Goal: Information Seeking & Learning: Learn about a topic

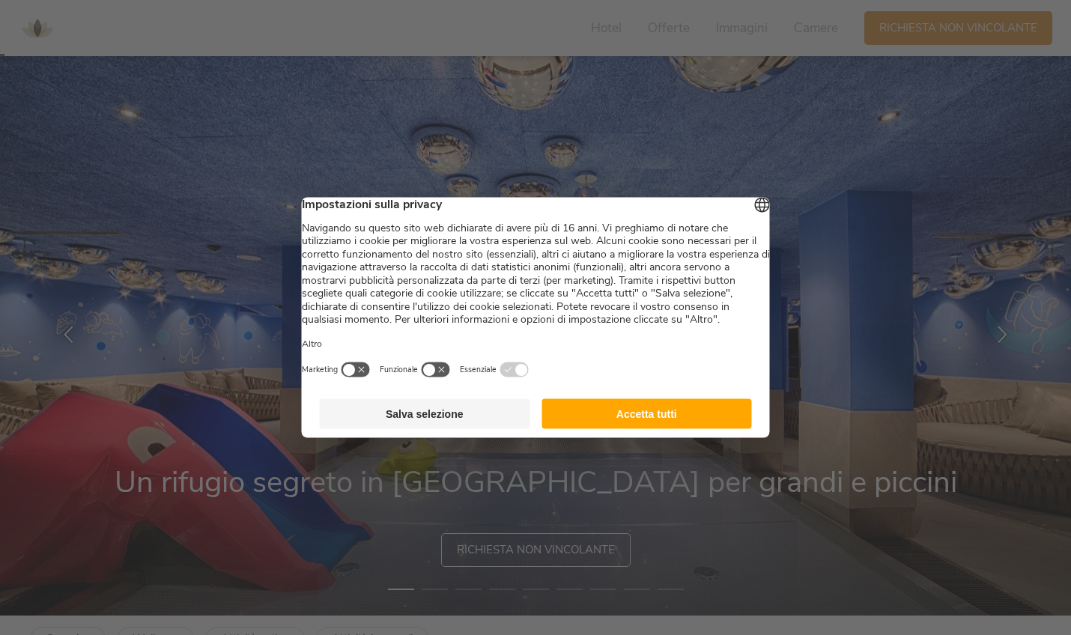
click at [660, 423] on button "Accetta tutti" at bounding box center [647, 414] width 211 height 30
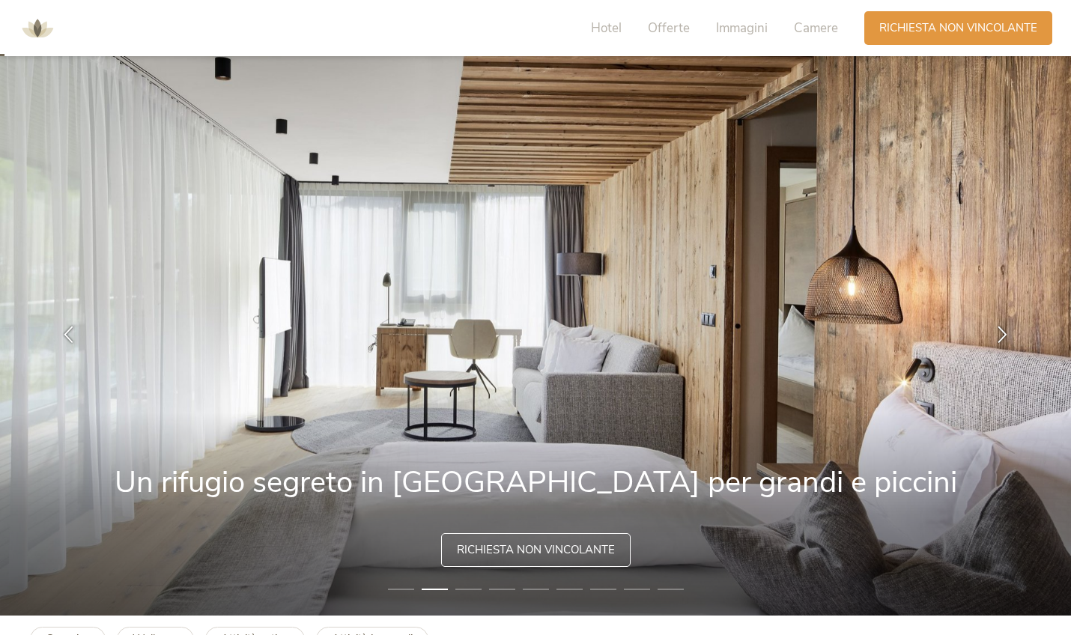
click at [410, 590] on li "1" at bounding box center [401, 589] width 26 height 15
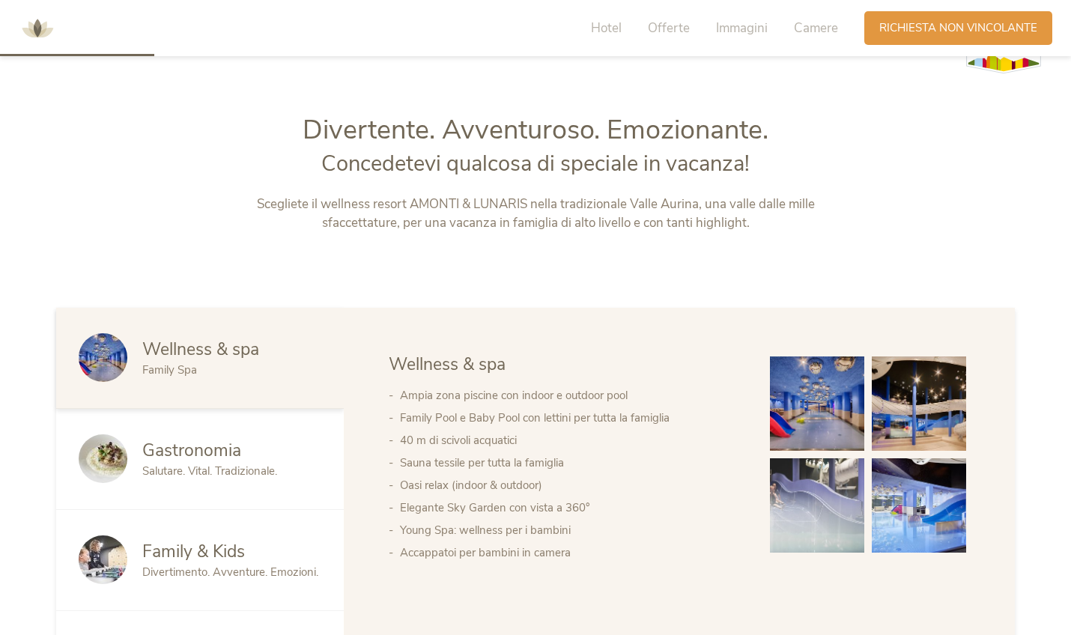
scroll to position [659, 0]
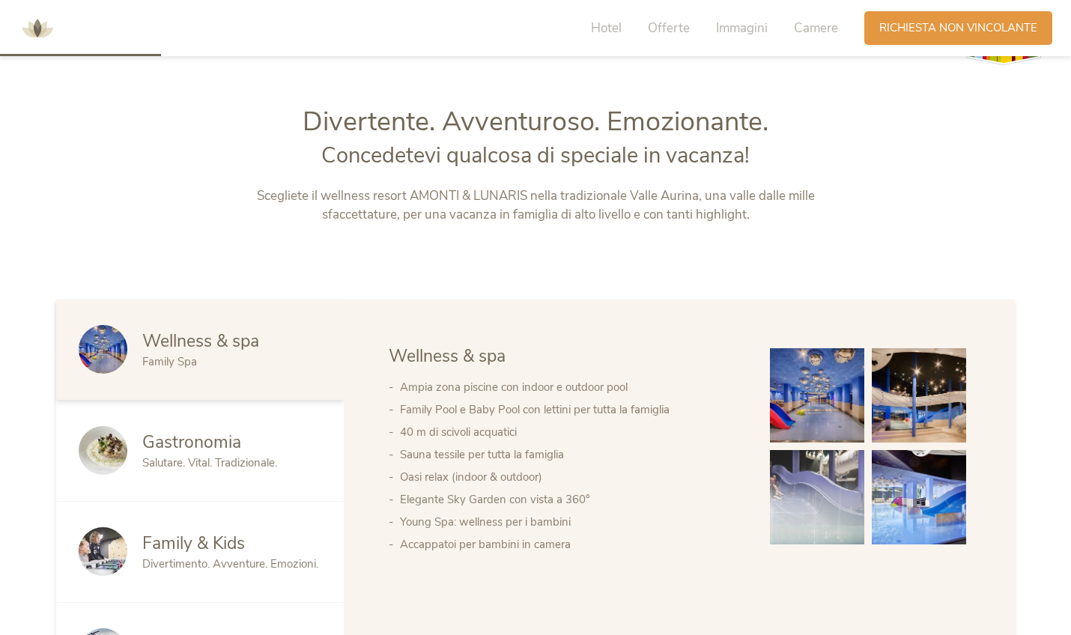
click at [810, 385] on img at bounding box center [817, 395] width 94 height 94
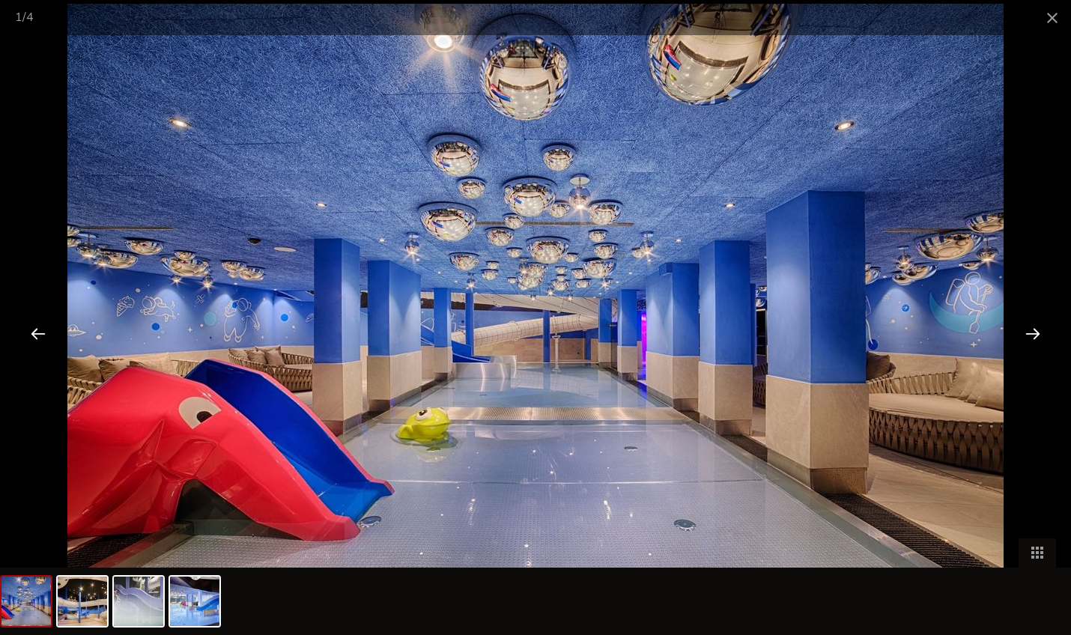
click at [1037, 339] on div at bounding box center [1033, 333] width 46 height 46
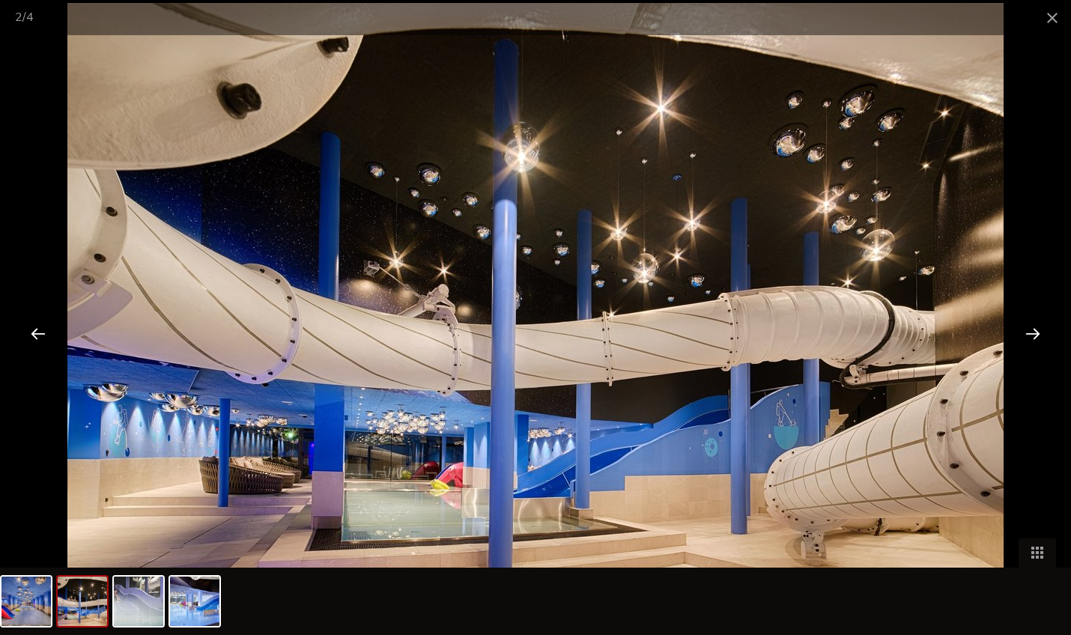
click at [1037, 339] on div at bounding box center [1033, 333] width 46 height 46
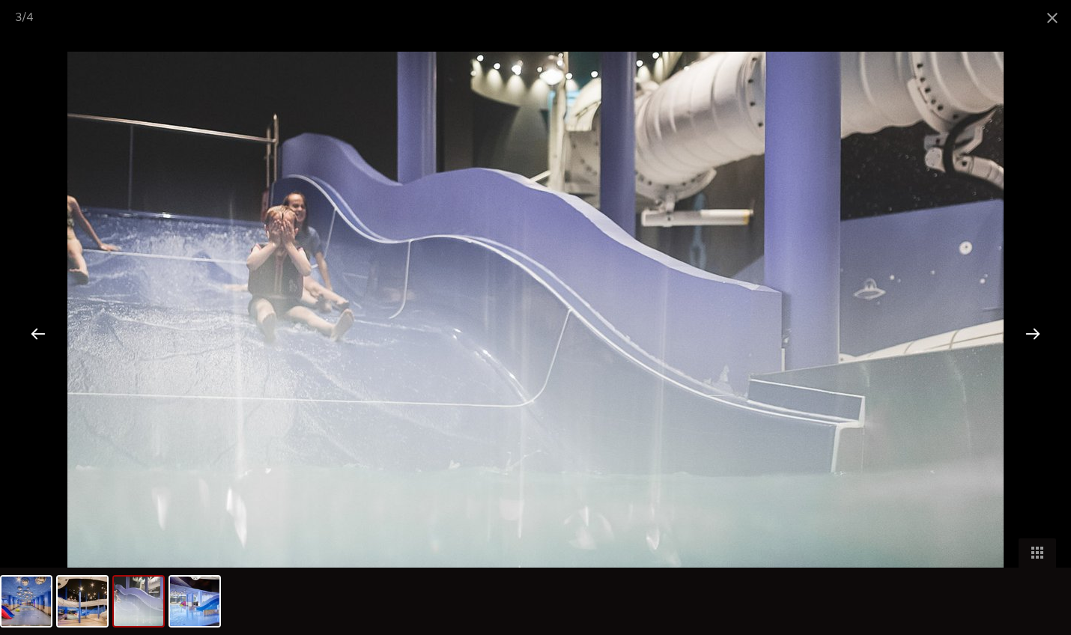
click at [1037, 339] on div at bounding box center [1033, 333] width 46 height 46
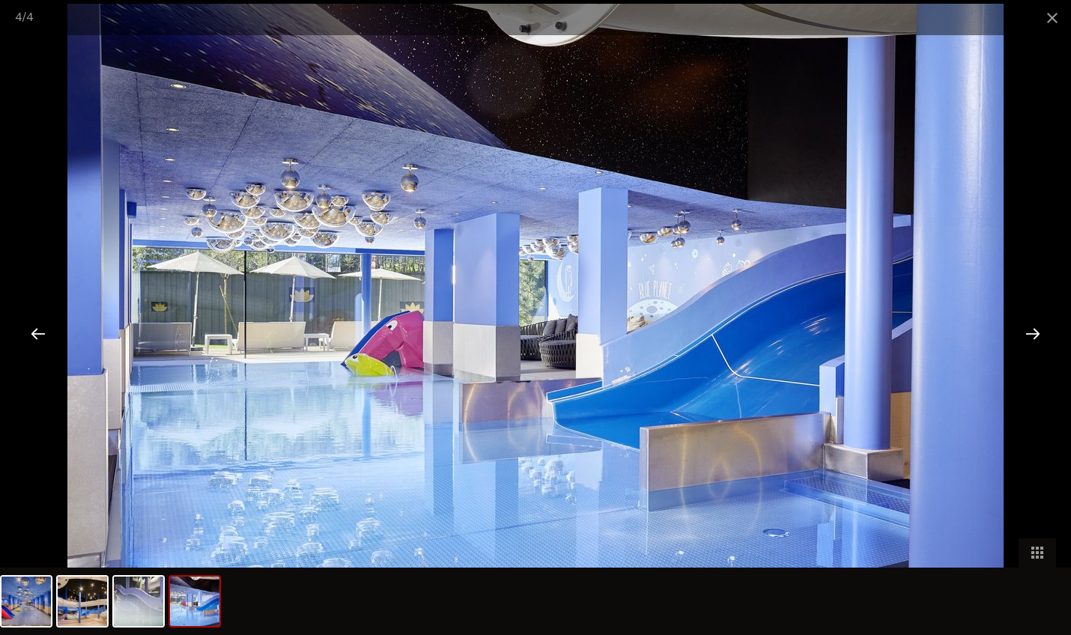
click at [1037, 339] on div at bounding box center [1033, 333] width 46 height 46
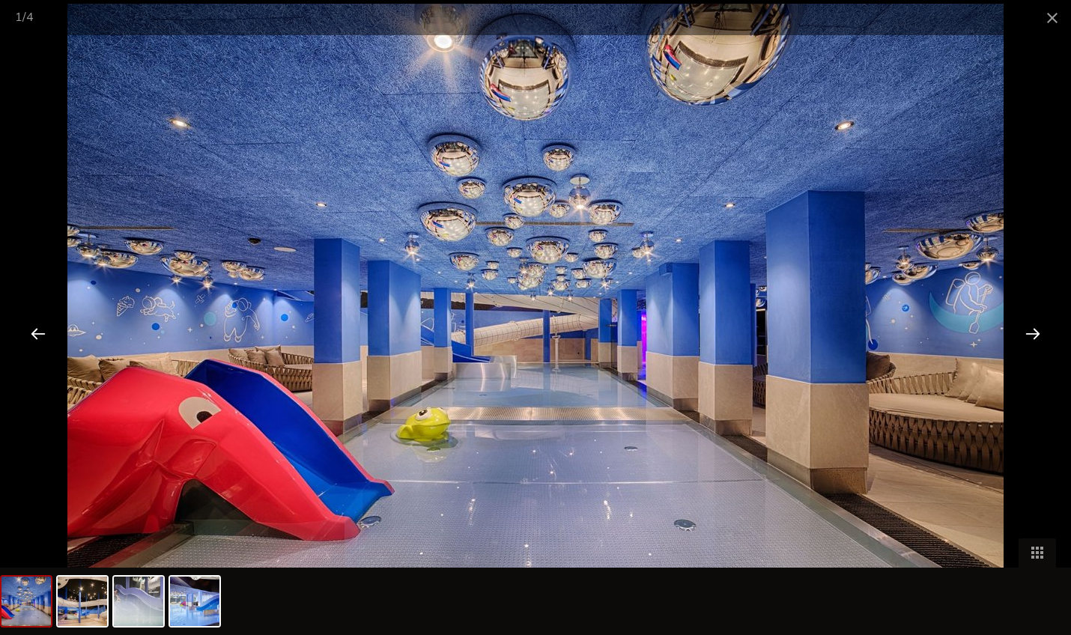
click at [1037, 339] on div at bounding box center [1033, 333] width 46 height 46
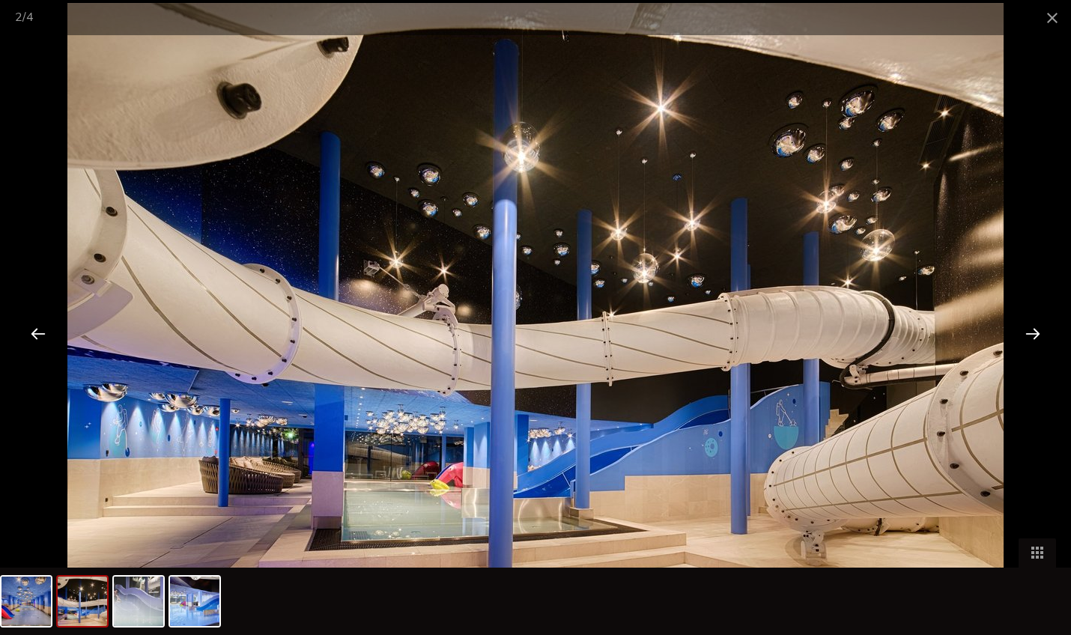
click at [1037, 339] on div at bounding box center [1033, 333] width 46 height 46
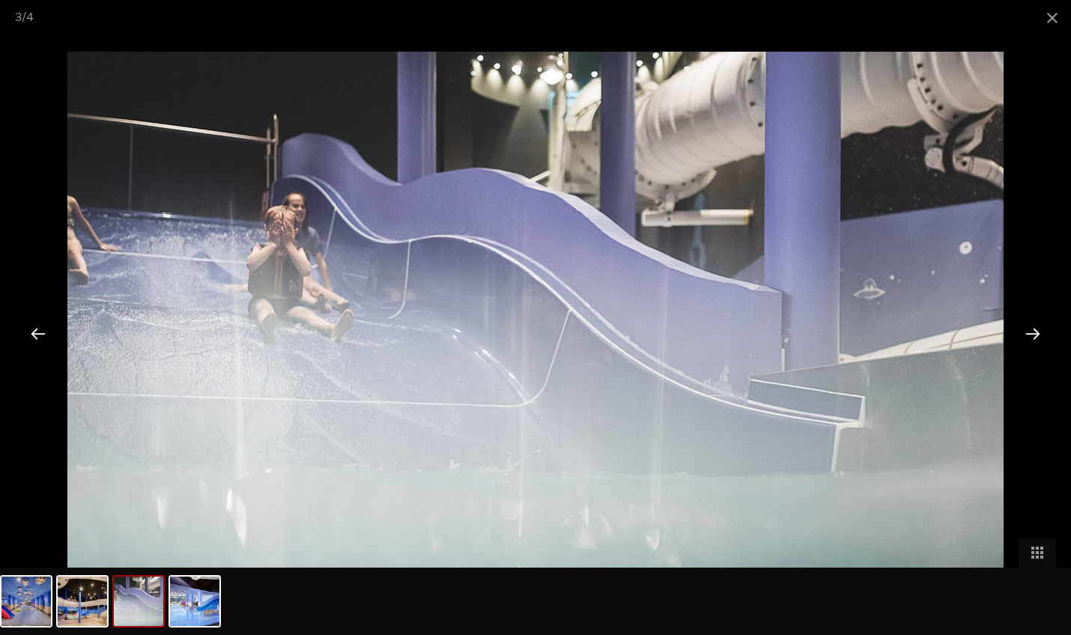
click at [1037, 339] on div at bounding box center [1033, 333] width 46 height 46
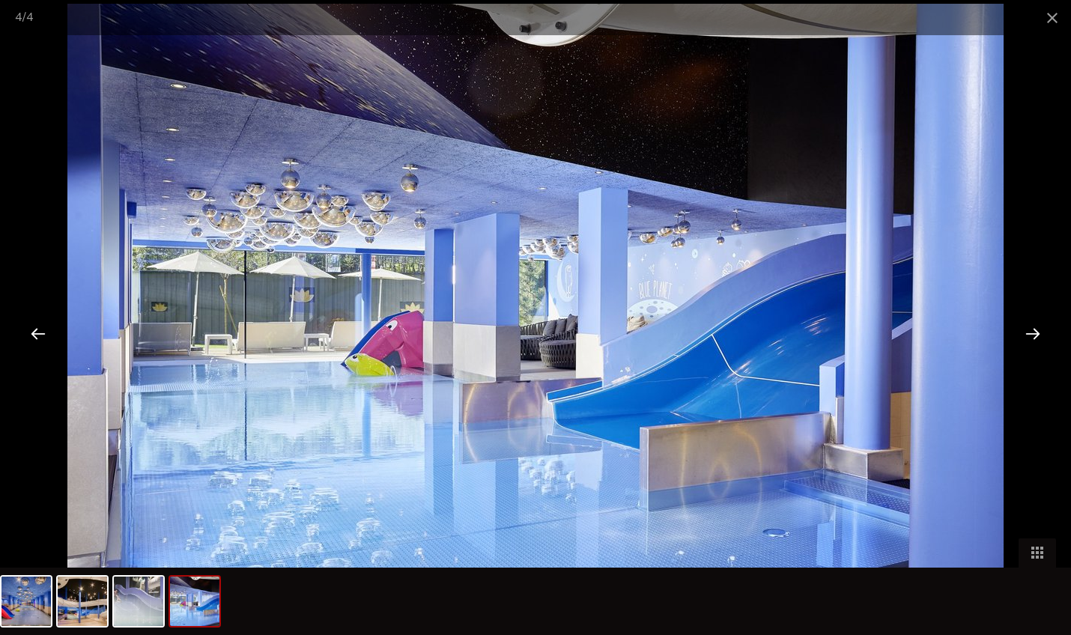
click at [1037, 339] on div at bounding box center [1033, 333] width 46 height 46
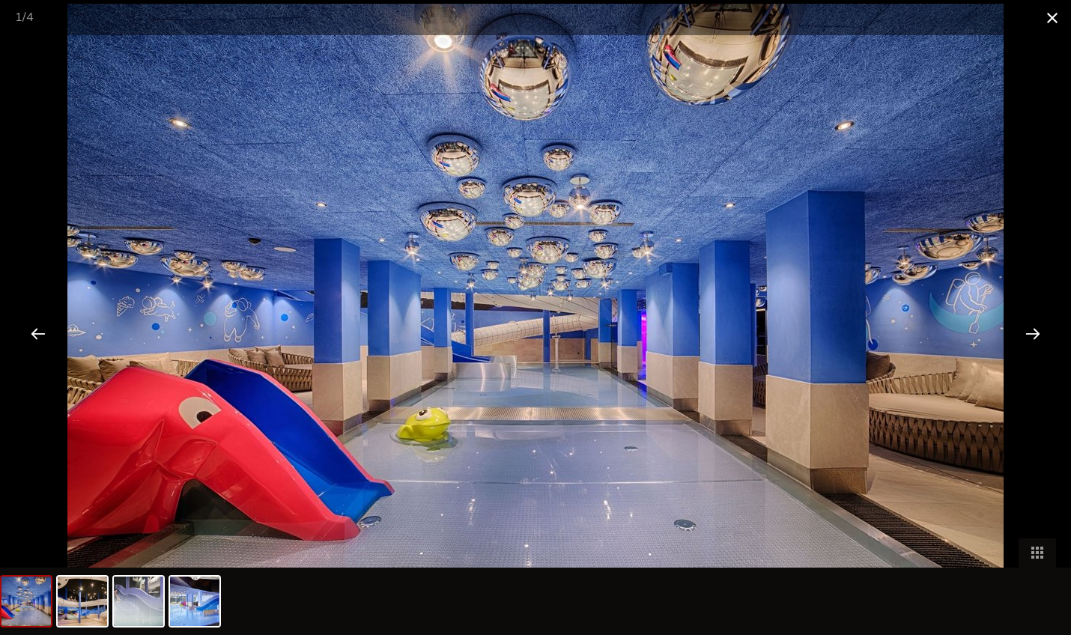
click at [1050, 16] on span at bounding box center [1052, 17] width 37 height 35
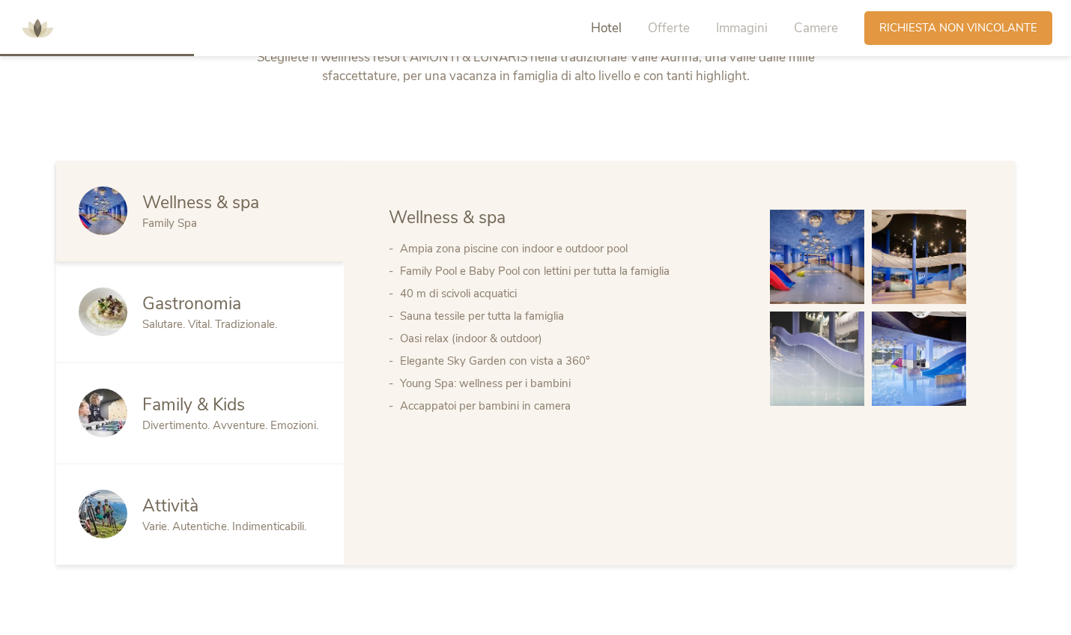
scroll to position [800, 0]
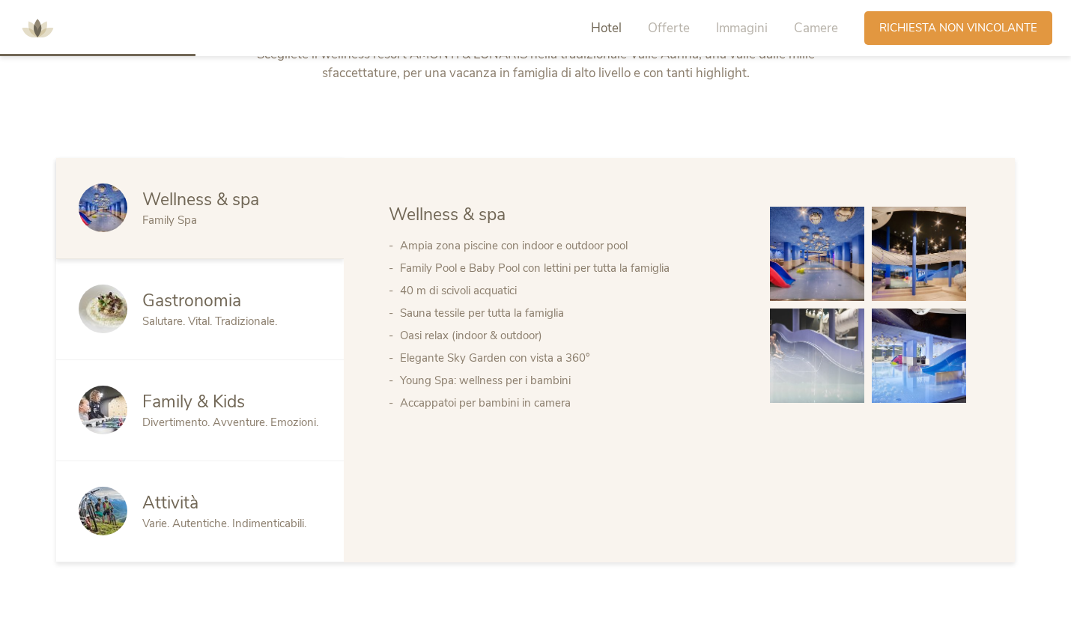
click at [242, 309] on div "Gastronomia" at bounding box center [231, 301] width 179 height 24
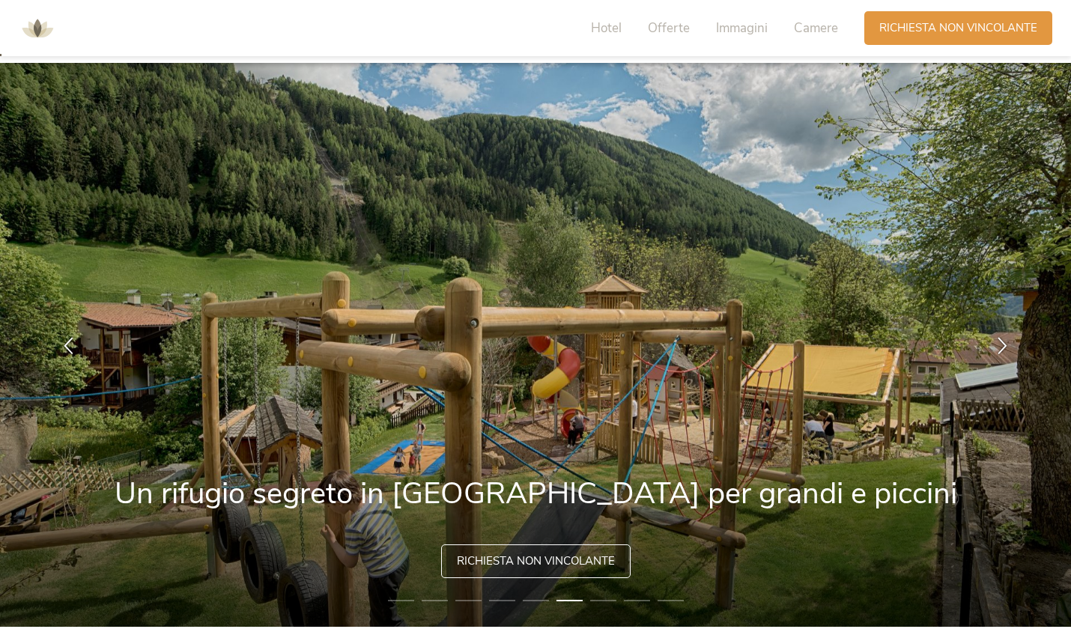
scroll to position [11, 0]
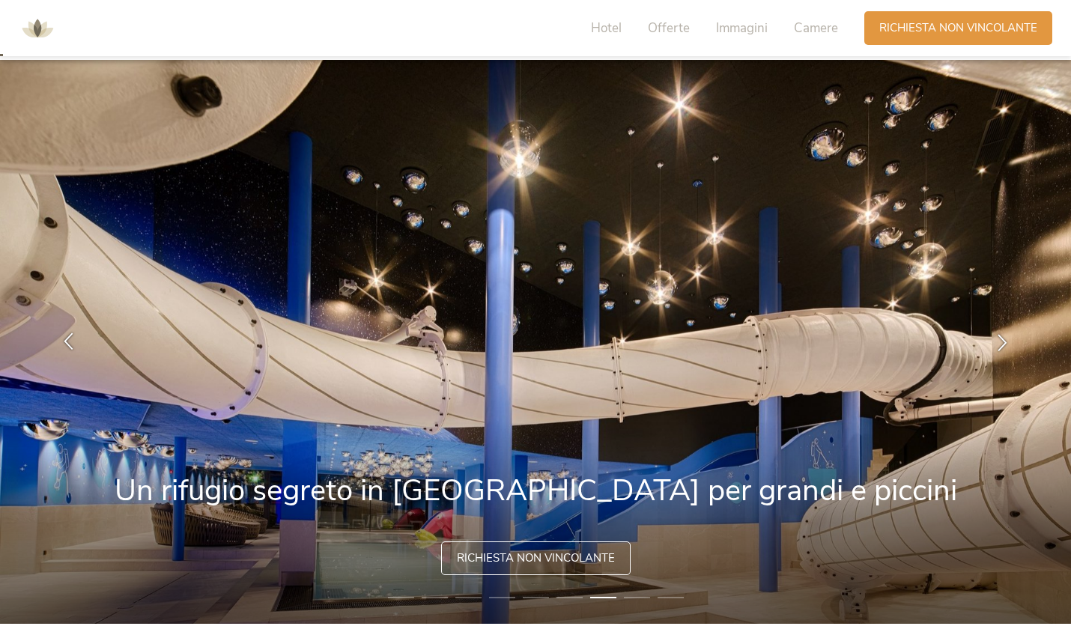
click at [67, 351] on div at bounding box center [68, 341] width 47 height 47
click at [667, 32] on span "Offerte" at bounding box center [669, 27] width 42 height 17
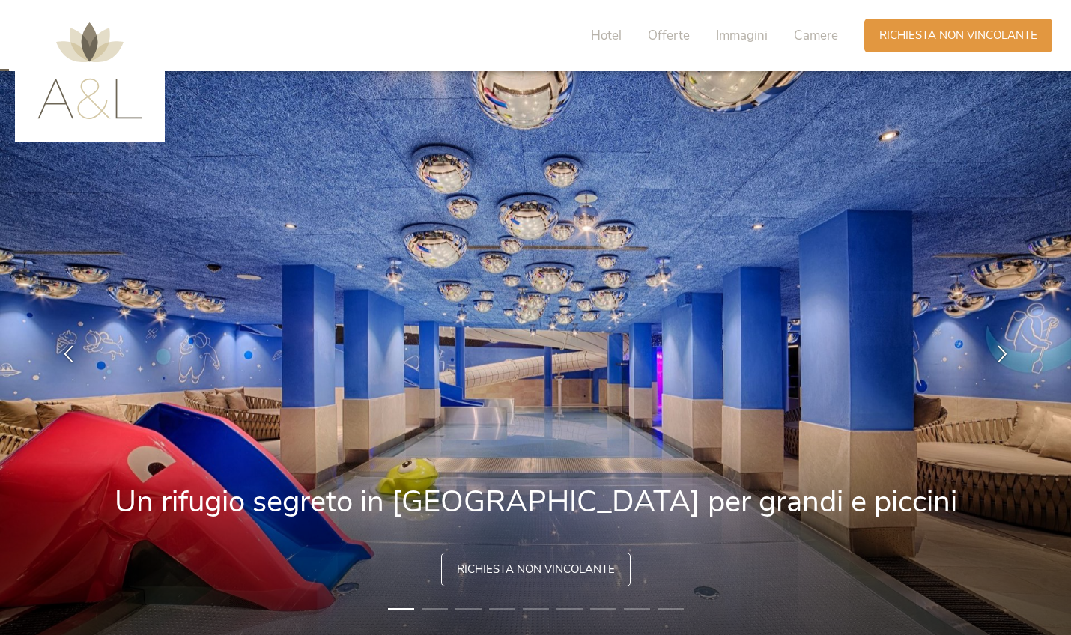
scroll to position [0, 0]
